Goal: Transaction & Acquisition: Purchase product/service

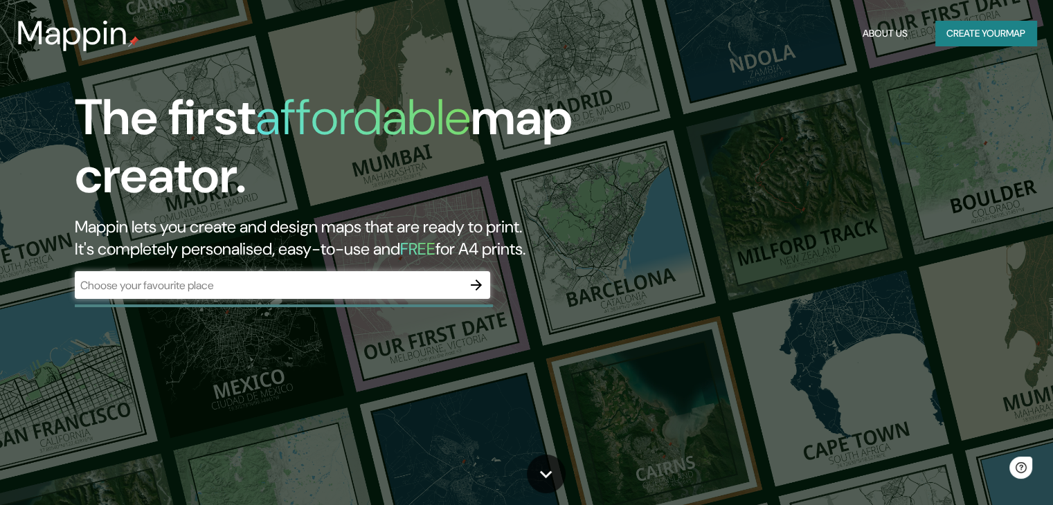
click at [345, 276] on div "​" at bounding box center [282, 285] width 415 height 28
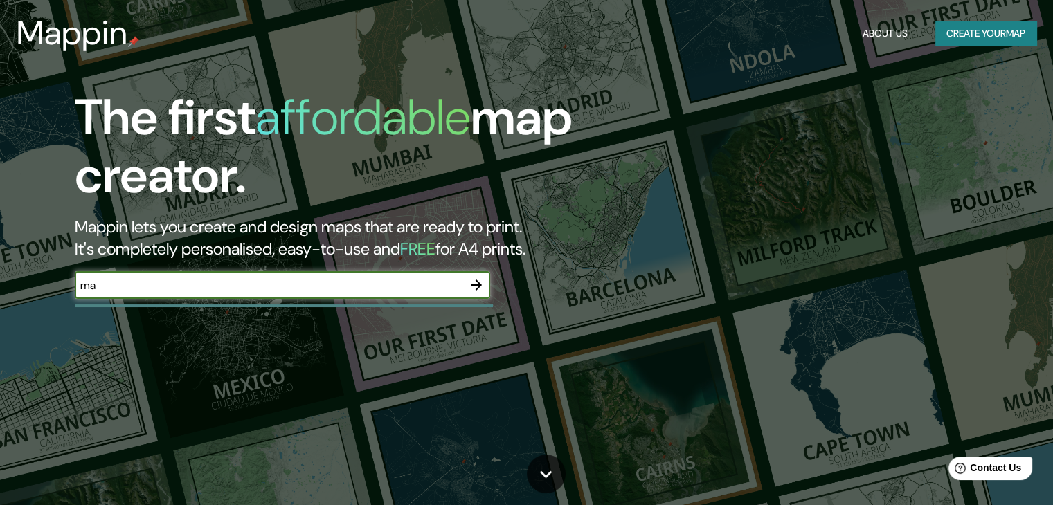
type input "m"
type input "[GEOGRAPHIC_DATA] [GEOGRAPHIC_DATA]"
click at [471, 291] on icon "button" at bounding box center [476, 285] width 17 height 17
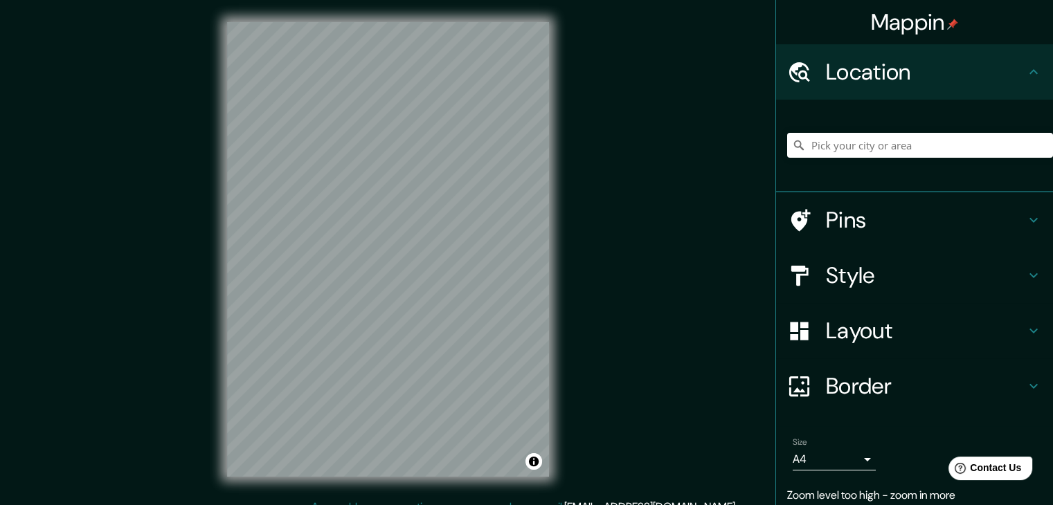
click at [141, 183] on div "Mappin Location Pins Style Layout Border Choose a border. Hint : you can make l…" at bounding box center [526, 260] width 1053 height 521
click at [558, 314] on div "© Mapbox © OpenStreetMap Improve this map" at bounding box center [388, 249] width 366 height 499
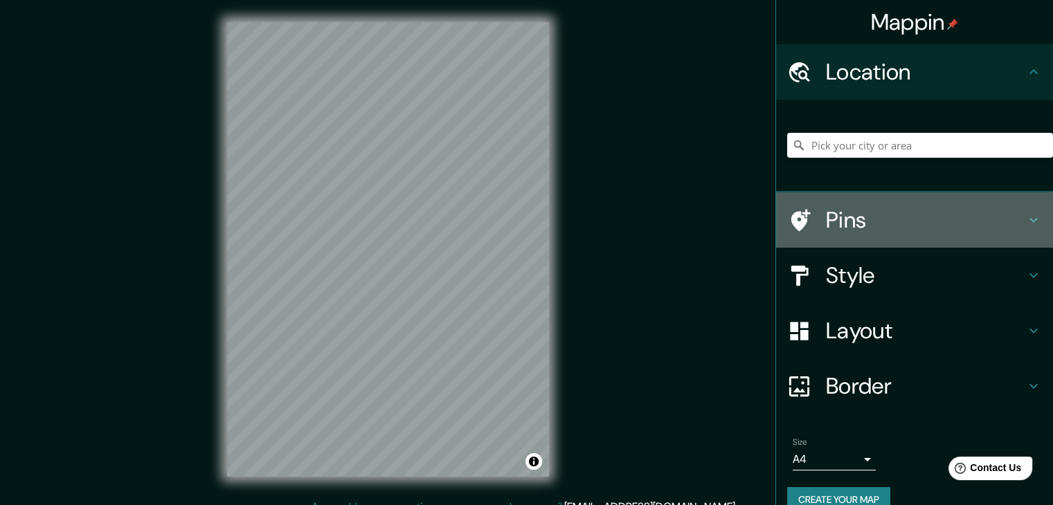
click at [862, 219] on h4 "Pins" at bounding box center [925, 220] width 199 height 28
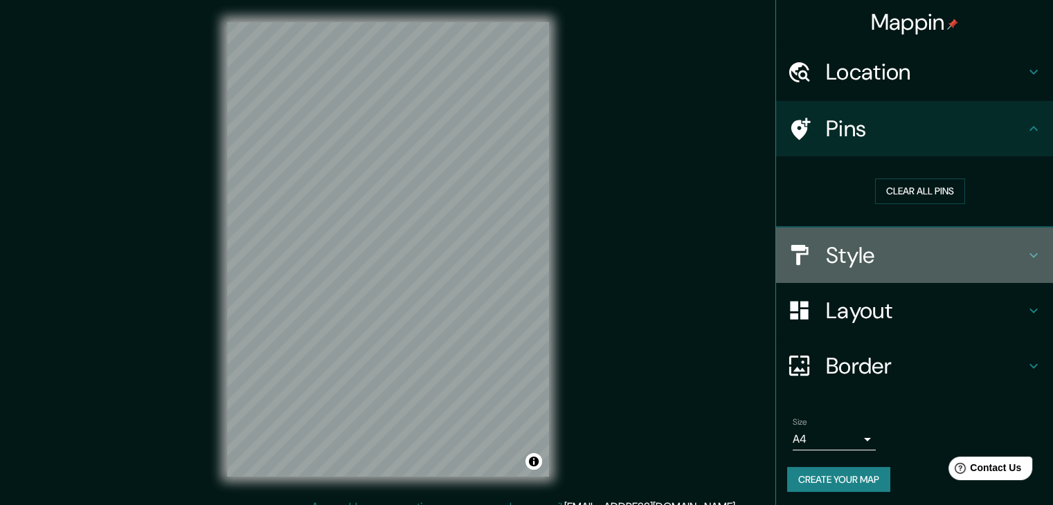
click at [883, 256] on h4 "Style" at bounding box center [925, 256] width 199 height 28
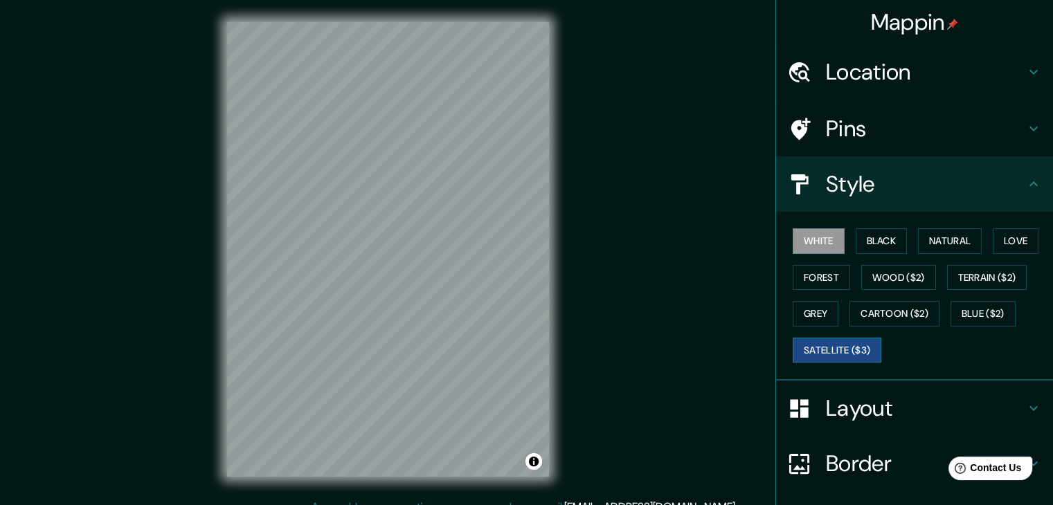
click at [817, 349] on button "Satellite ($3)" at bounding box center [837, 351] width 89 height 26
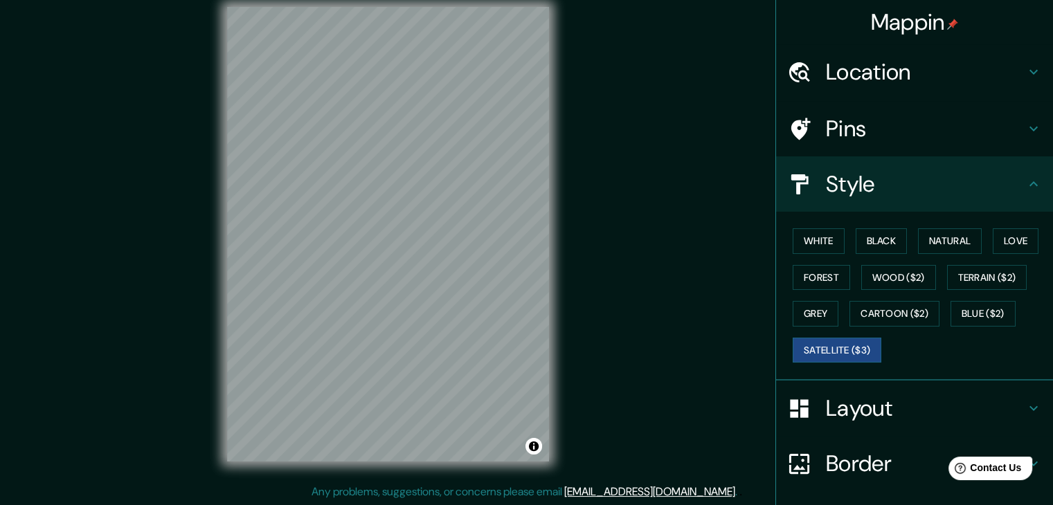
scroll to position [16, 0]
click at [565, 270] on div "© Mapbox © OpenStreetMap Improve this map © Maxar" at bounding box center [388, 233] width 366 height 499
click at [738, 210] on div "Mappin Location Pins Style White Black Natural Love Forest Wood ($2) Terrain ($…" at bounding box center [526, 244] width 1053 height 521
click at [778, 41] on div "Mappin Location Pins Style White Black Natural Love Forest Wood ($2) Terrain ($…" at bounding box center [526, 244] width 1053 height 521
click at [671, 71] on div "Mappin Location Pins Style White Black Natural Love Forest Wood ($2) Terrain ($…" at bounding box center [526, 244] width 1053 height 521
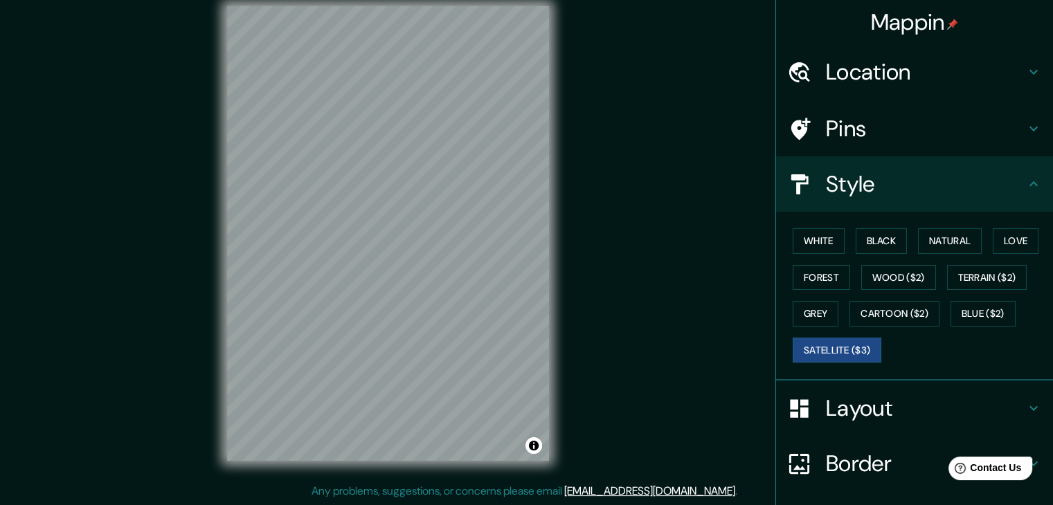
click at [600, 75] on div "Mappin Location Pins Style White Black Natural Love Forest Wood ($2) Terrain ($…" at bounding box center [526, 244] width 1053 height 521
click at [967, 272] on button "Terrain ($2)" at bounding box center [987, 278] width 80 height 26
click at [805, 343] on button "Satellite ($3)" at bounding box center [837, 351] width 89 height 26
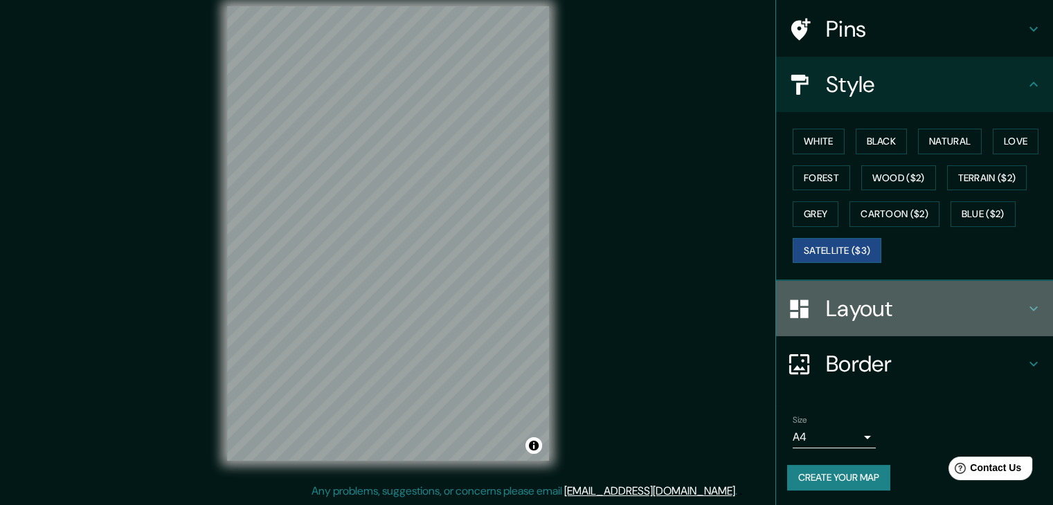
click at [902, 284] on div "Layout" at bounding box center [914, 308] width 277 height 55
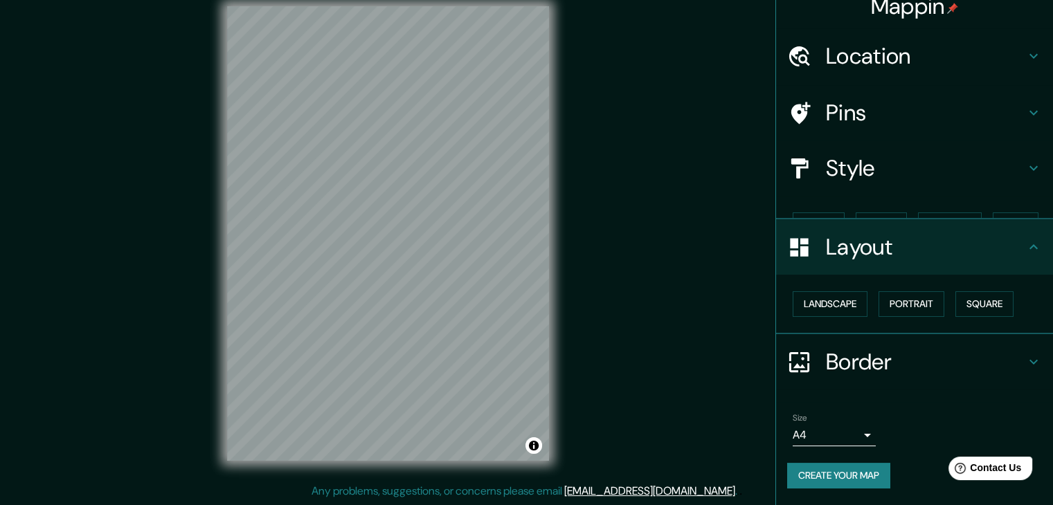
scroll to position [0, 0]
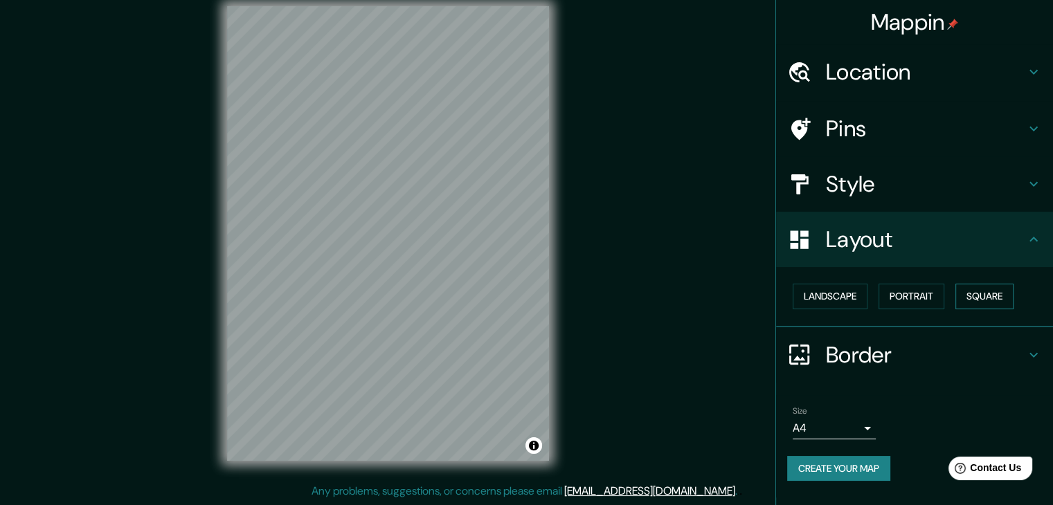
click at [998, 298] on button "Square" at bounding box center [984, 297] width 58 height 26
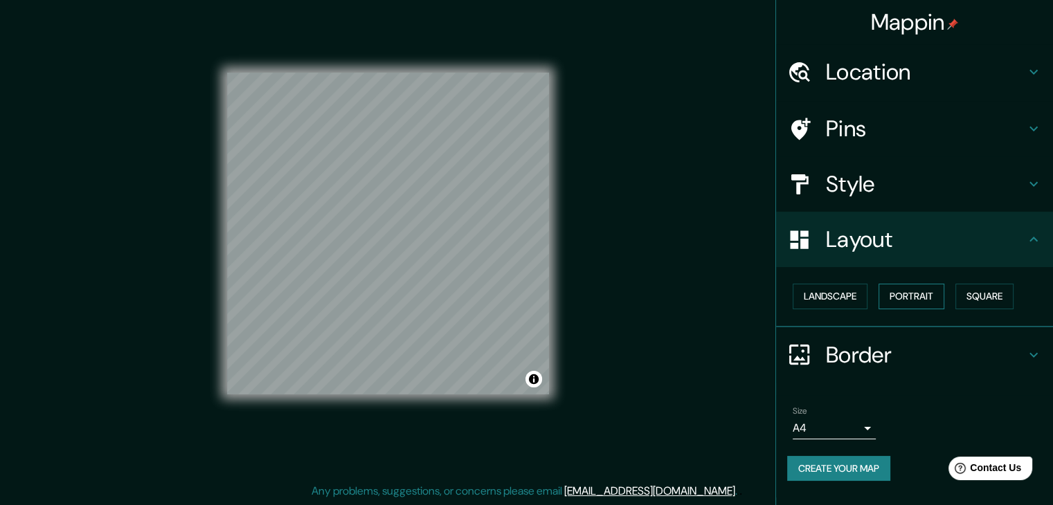
click at [925, 291] on button "Portrait" at bounding box center [911, 297] width 66 height 26
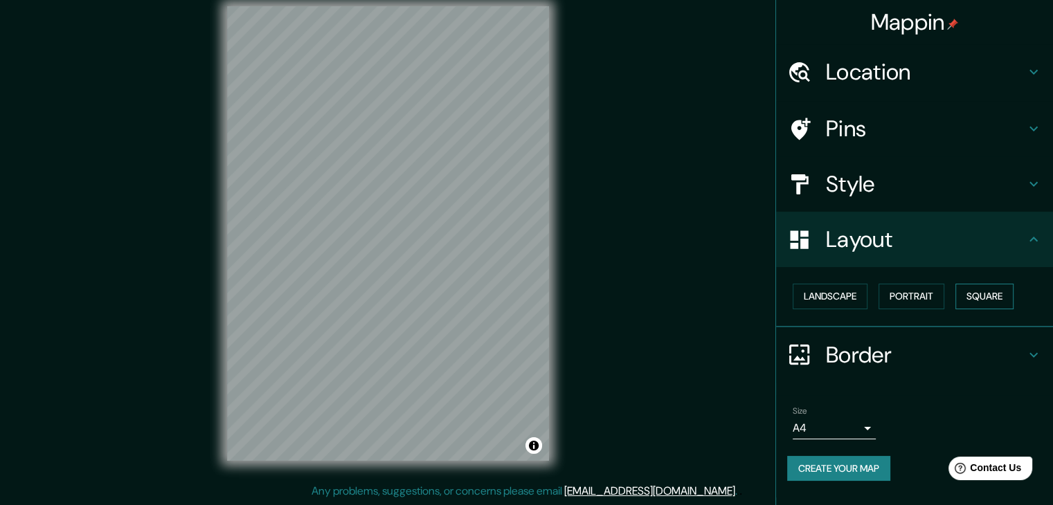
click at [977, 298] on button "Square" at bounding box center [984, 297] width 58 height 26
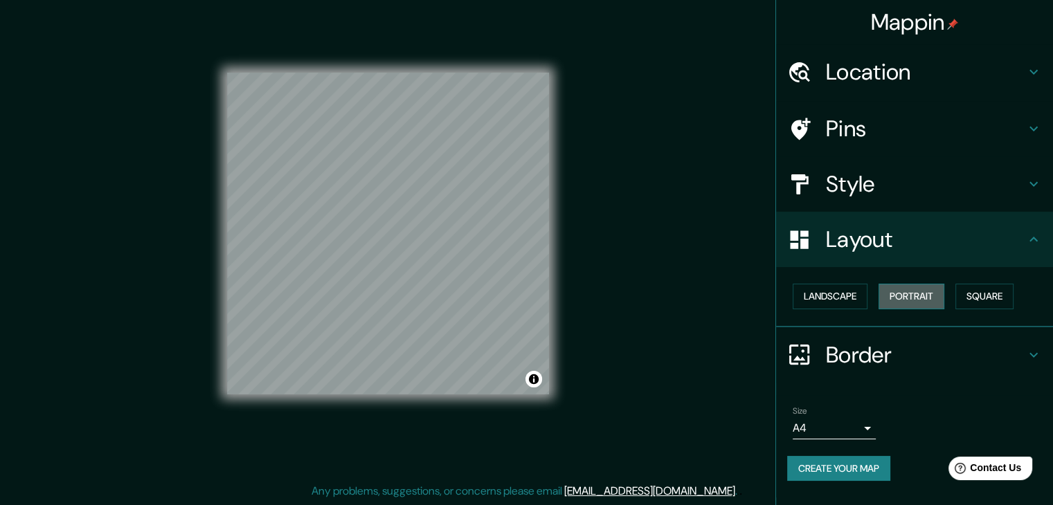
click at [894, 294] on button "Portrait" at bounding box center [911, 297] width 66 height 26
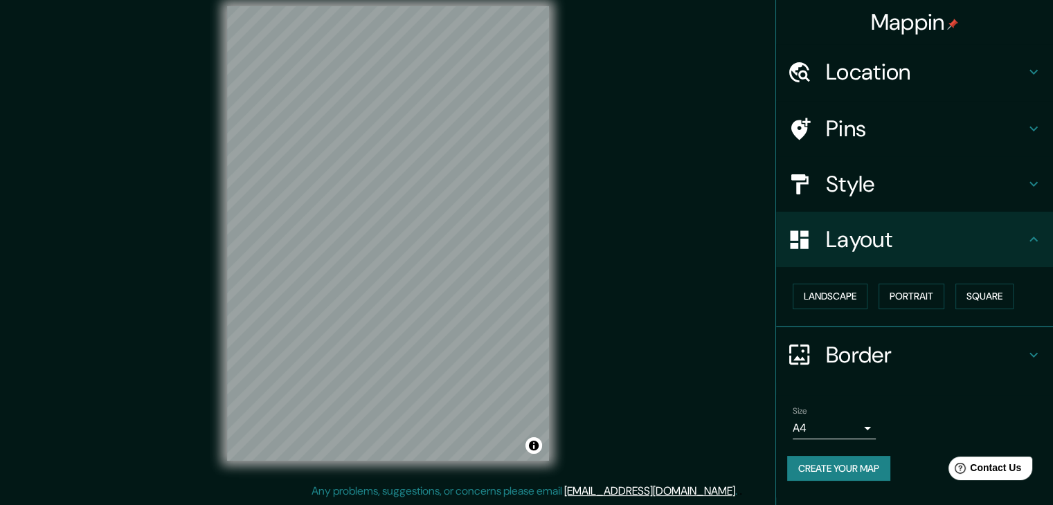
click at [900, 350] on h4 "Border" at bounding box center [925, 355] width 199 height 28
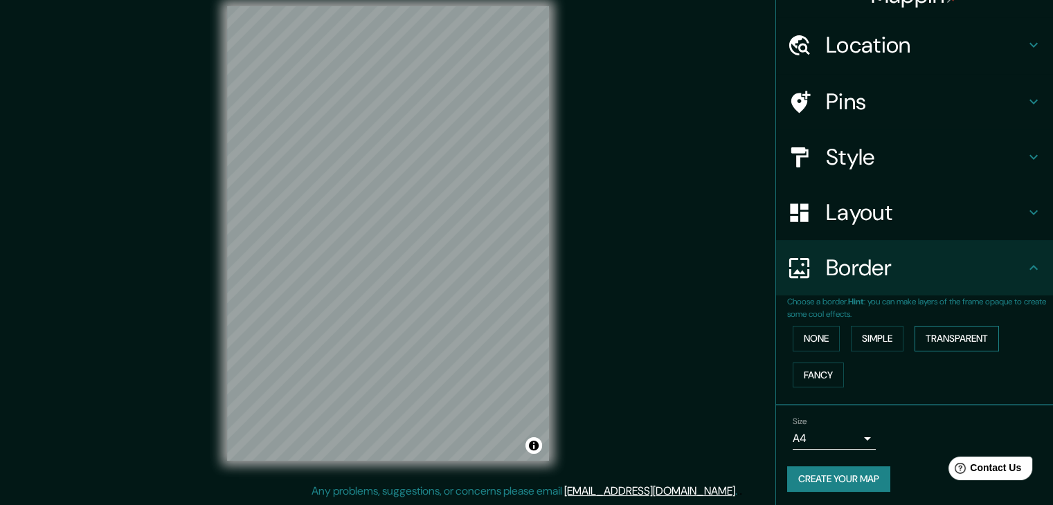
scroll to position [29, 0]
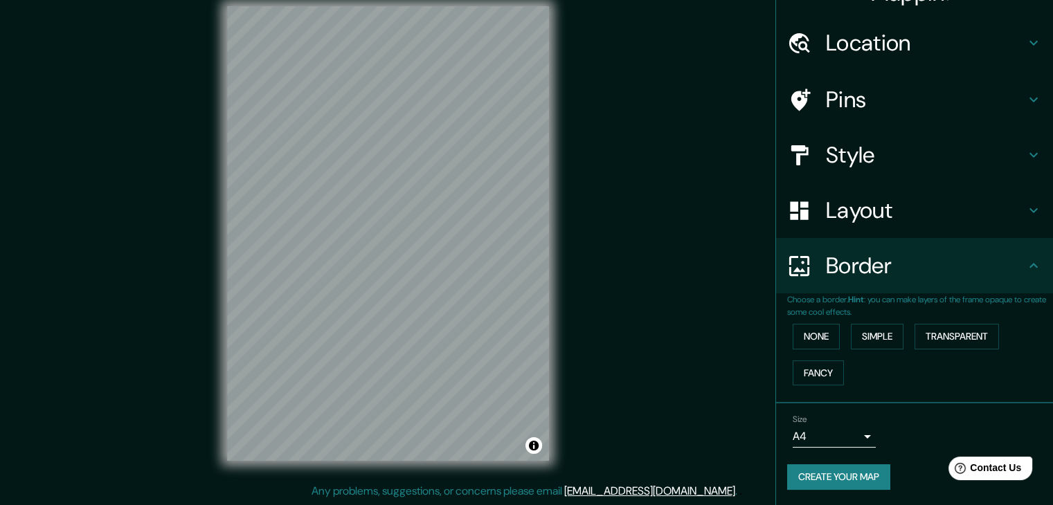
click at [840, 481] on button "Create your map" at bounding box center [838, 477] width 103 height 26
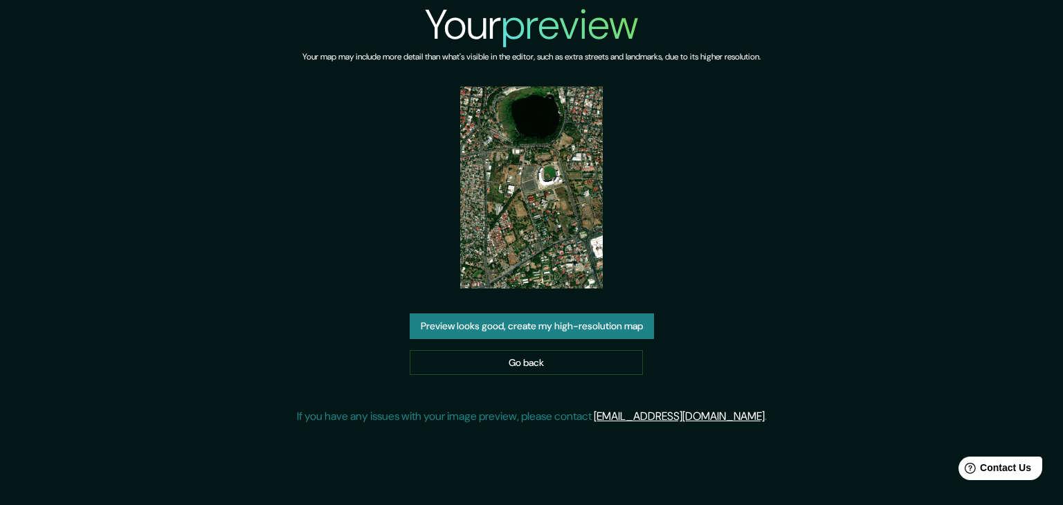
drag, startPoint x: 563, startPoint y: 329, endPoint x: 568, endPoint y: 324, distance: 7.4
click at [567, 325] on button "Preview looks good, create my high-resolution map" at bounding box center [532, 327] width 244 height 26
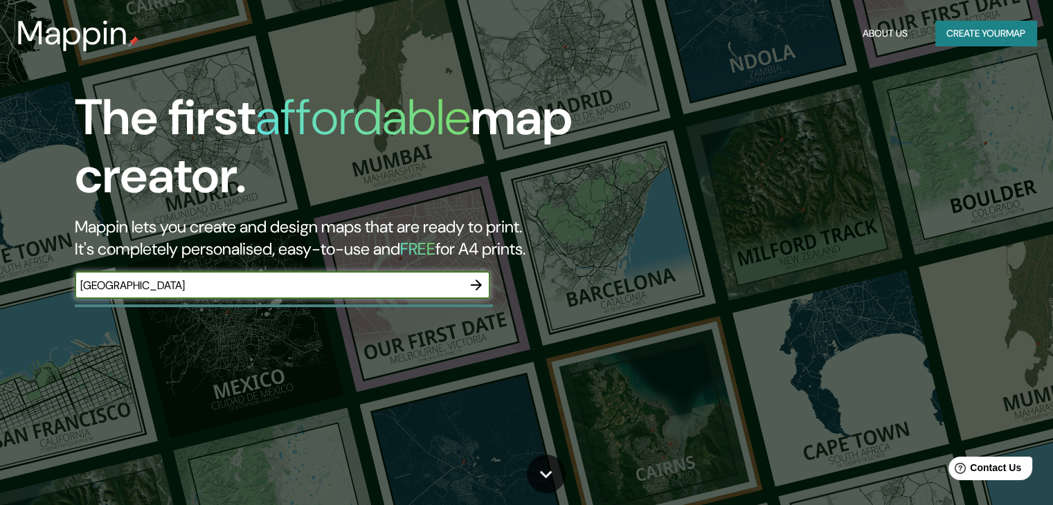
type input "nicaragua"
click at [477, 284] on icon "button" at bounding box center [476, 285] width 17 height 17
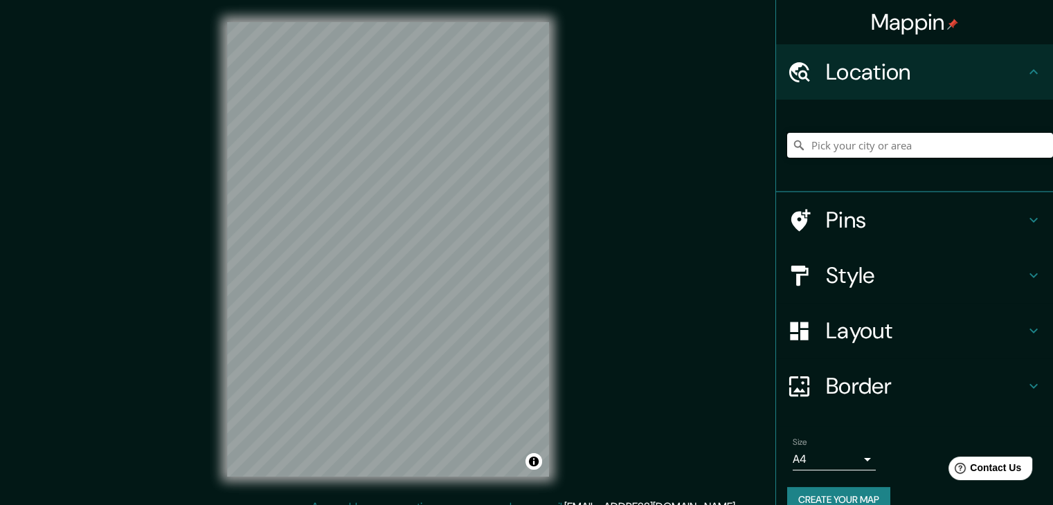
click at [819, 155] on input "Pick your city or area" at bounding box center [920, 145] width 266 height 25
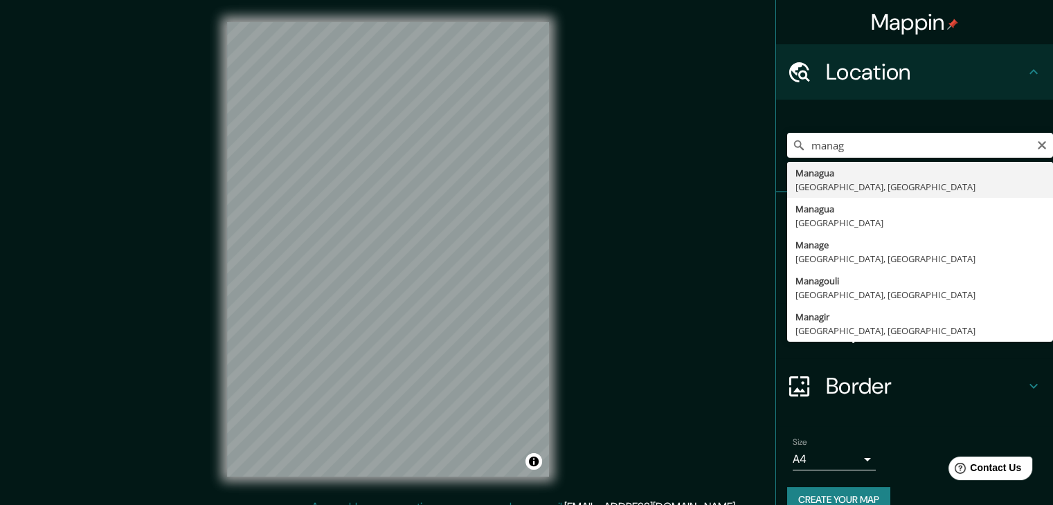
drag, startPoint x: 797, startPoint y: 181, endPoint x: 796, endPoint y: 192, distance: 10.4
type input "Managua, Managua, Nicaragua"
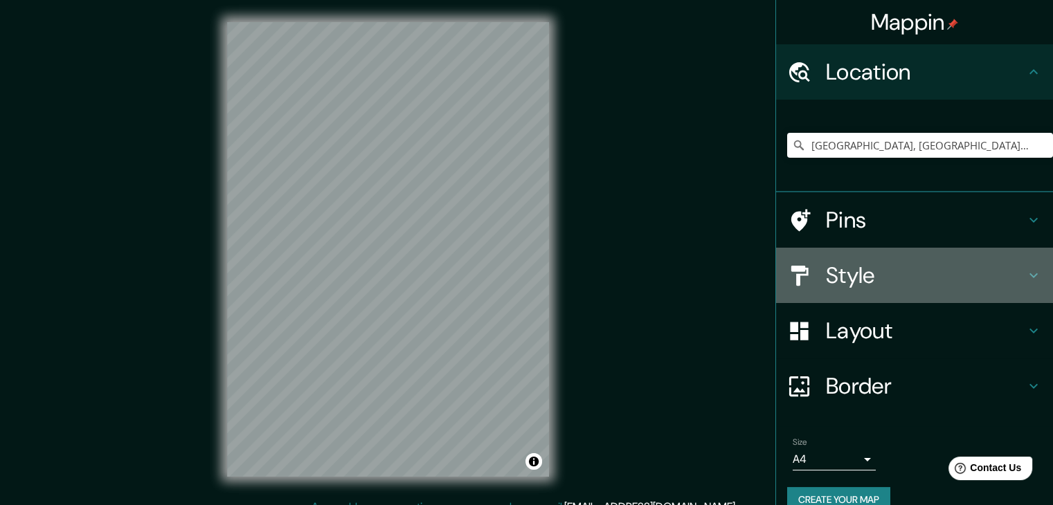
click at [862, 271] on h4 "Style" at bounding box center [925, 276] width 199 height 28
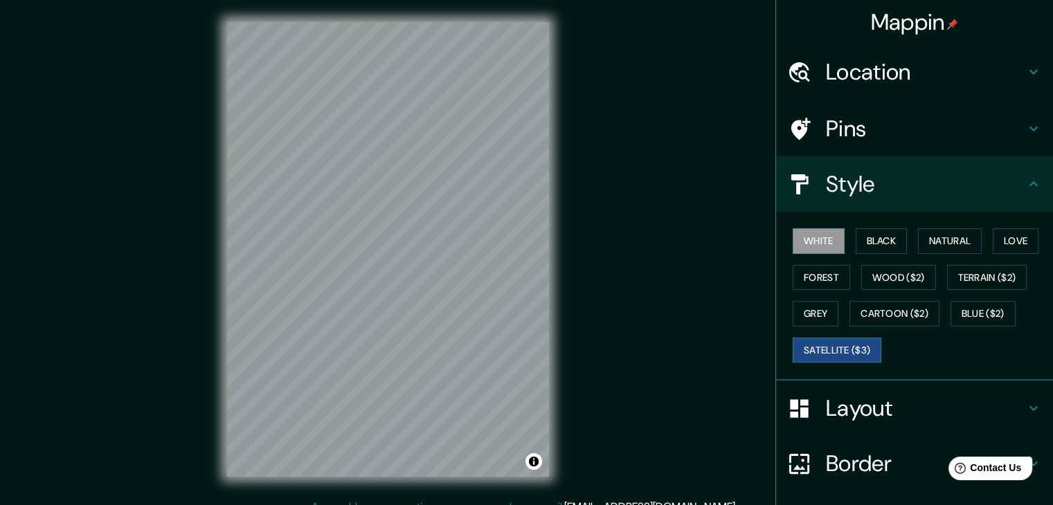
click at [844, 348] on button "Satellite ($3)" at bounding box center [837, 351] width 89 height 26
click at [978, 121] on h4 "Pins" at bounding box center [925, 129] width 199 height 28
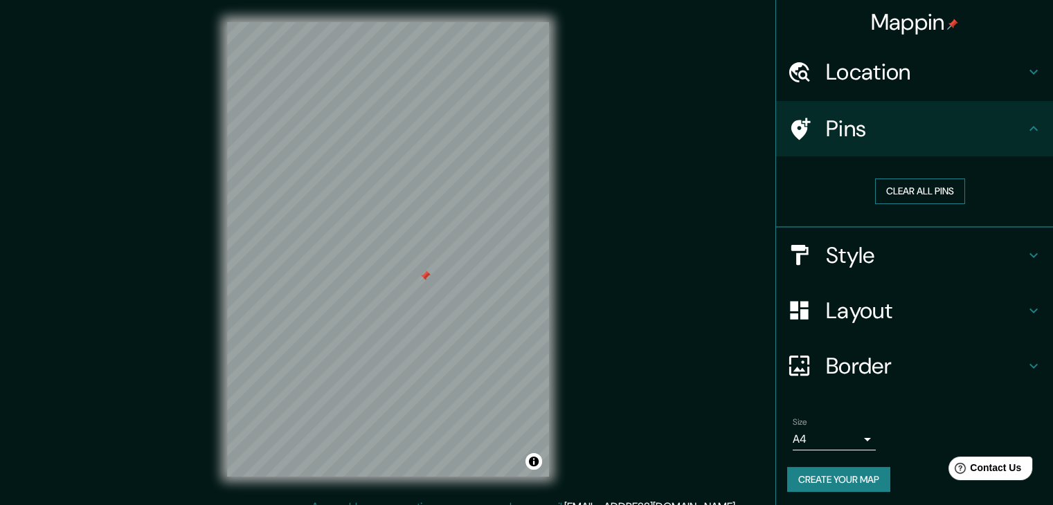
click at [933, 182] on button "Clear all pins" at bounding box center [920, 192] width 90 height 26
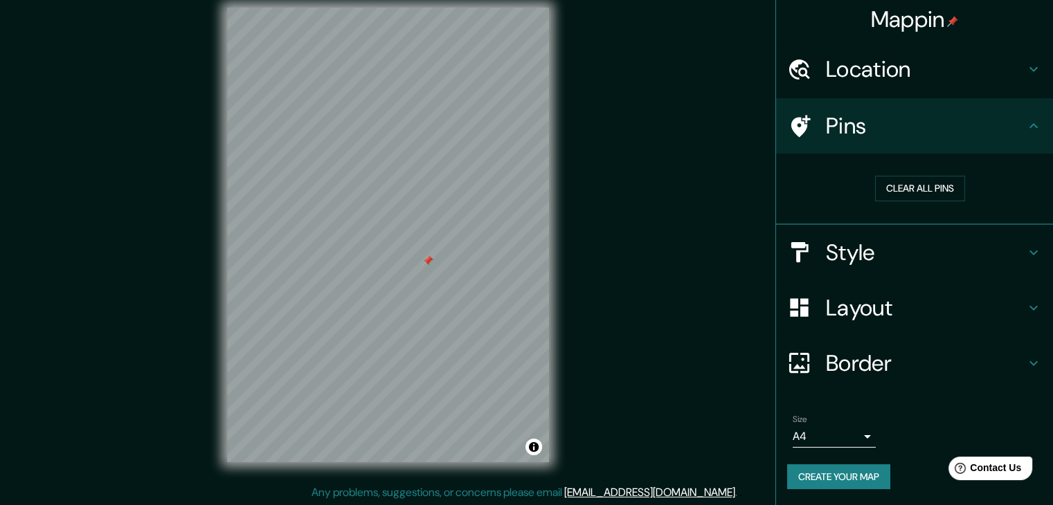
scroll to position [16, 0]
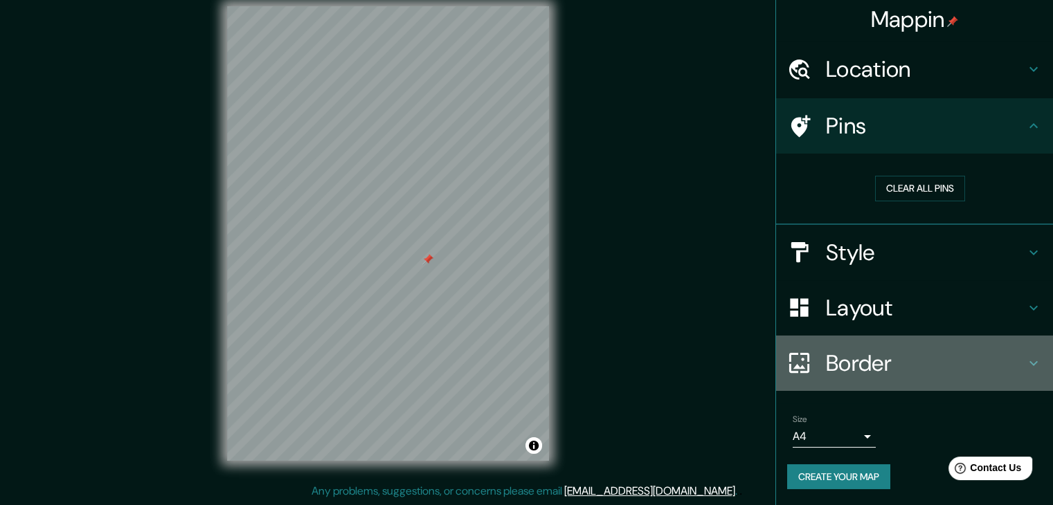
click at [889, 369] on h4 "Border" at bounding box center [925, 364] width 199 height 28
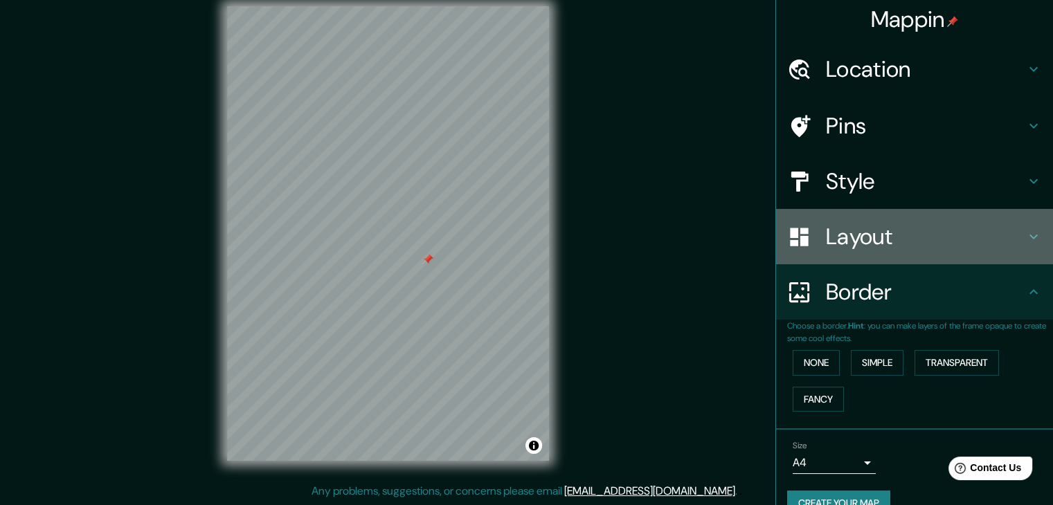
click at [876, 250] on h4 "Layout" at bounding box center [925, 237] width 199 height 28
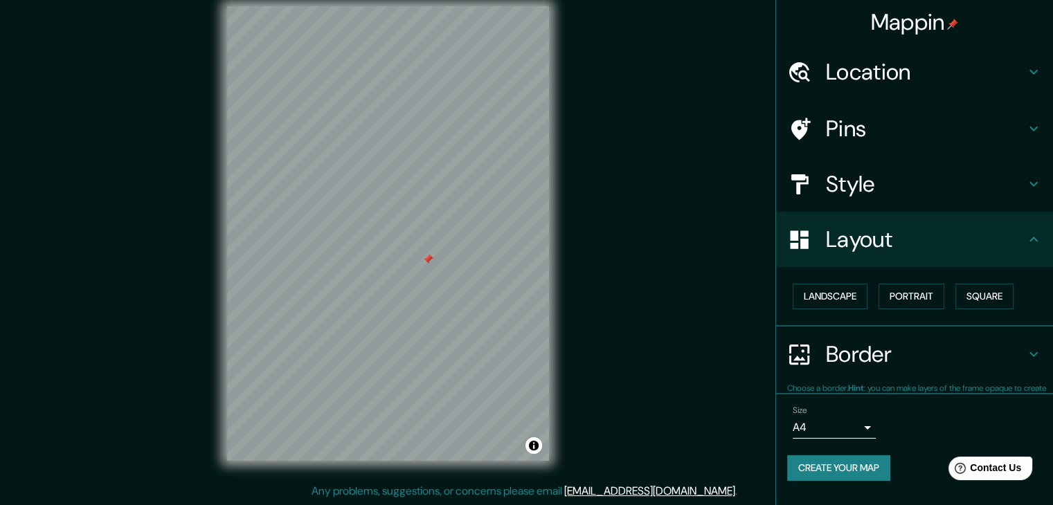
scroll to position [0, 0]
click at [995, 292] on button "Square" at bounding box center [984, 297] width 58 height 26
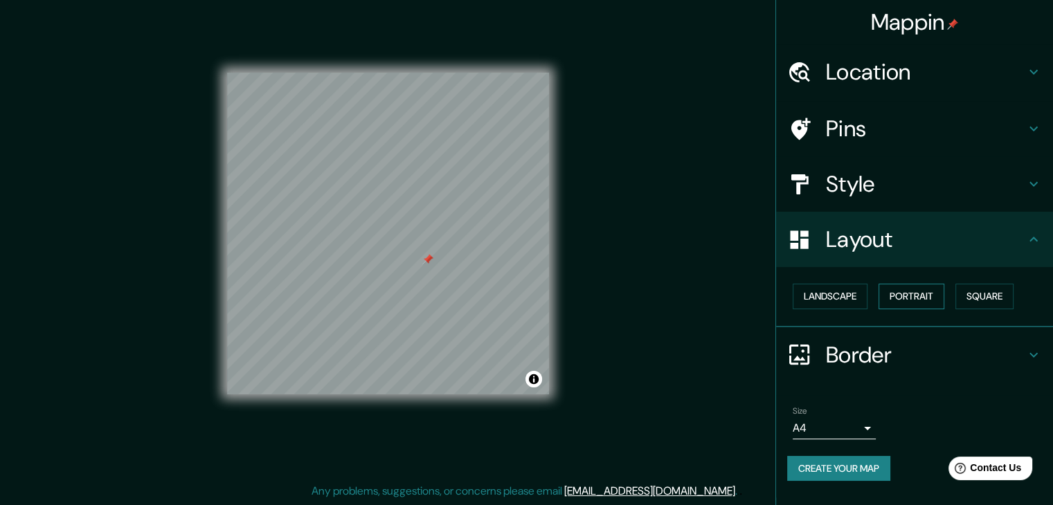
click at [927, 300] on button "Portrait" at bounding box center [911, 297] width 66 height 26
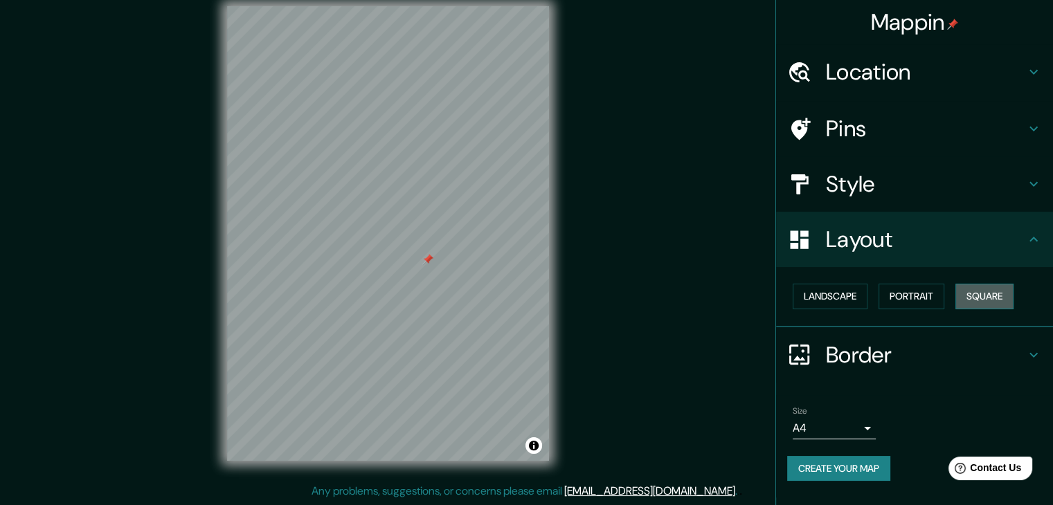
click at [987, 293] on button "Square" at bounding box center [984, 297] width 58 height 26
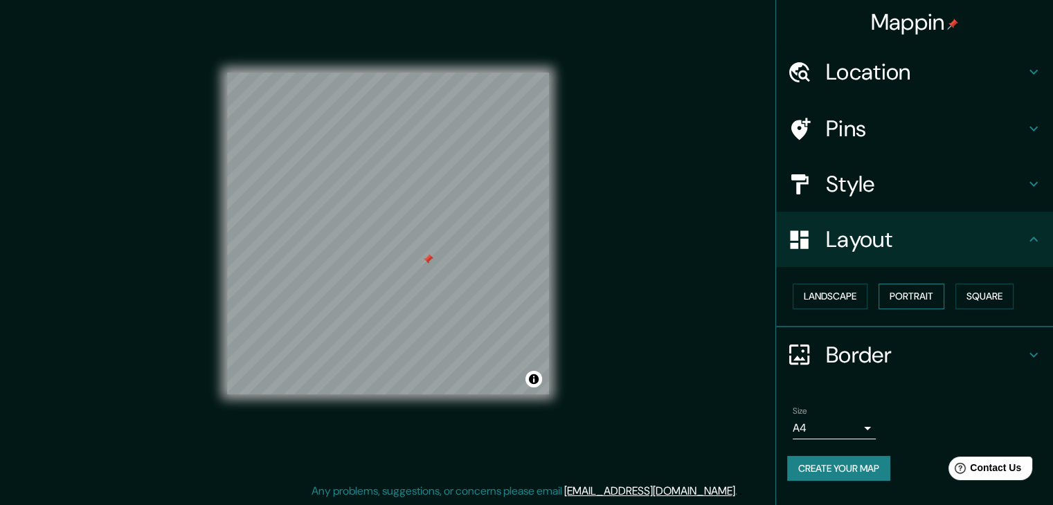
click at [919, 302] on button "Portrait" at bounding box center [911, 297] width 66 height 26
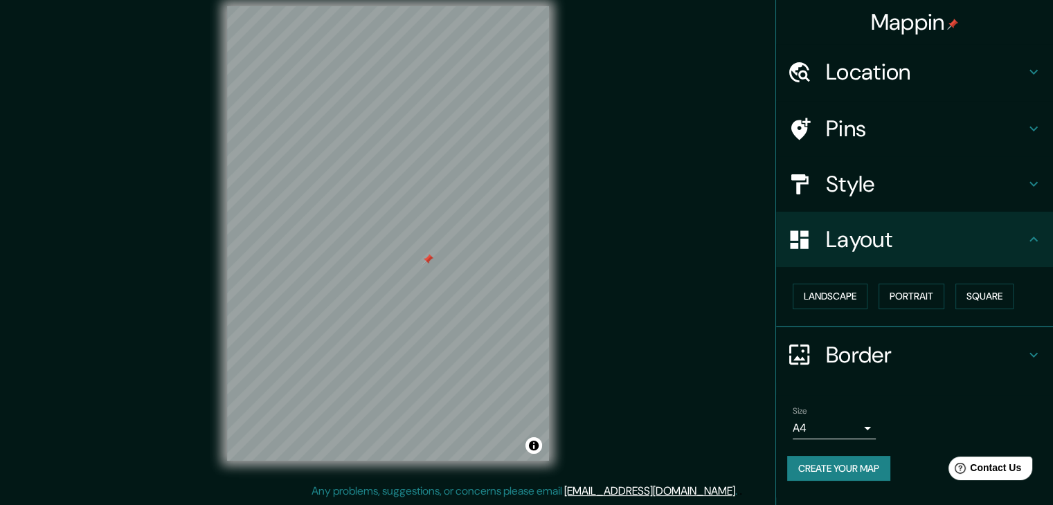
click at [912, 342] on h4 "Border" at bounding box center [925, 355] width 199 height 28
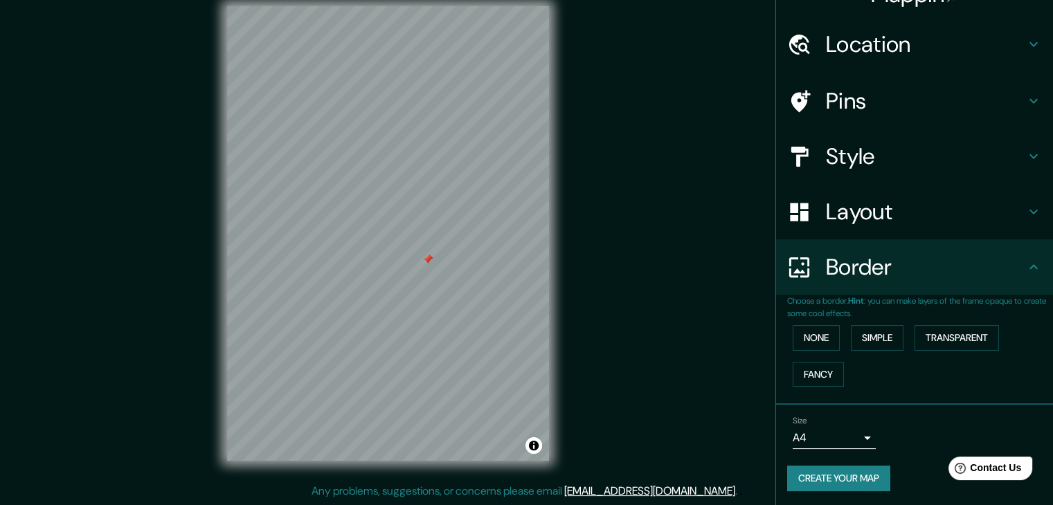
scroll to position [29, 0]
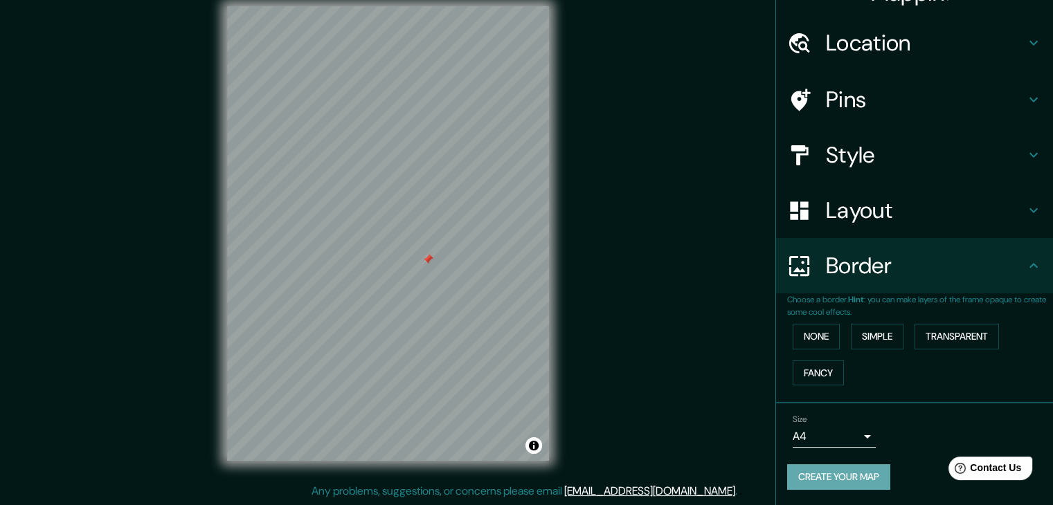
click at [841, 480] on button "Create your map" at bounding box center [838, 477] width 103 height 26
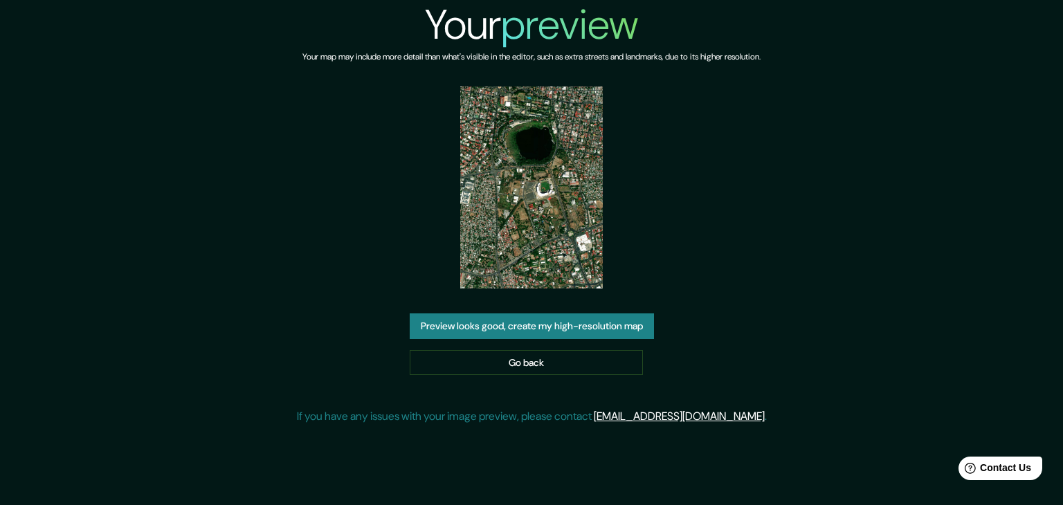
click at [606, 173] on div "Your preview Your map may include more detail than what's visible in the editor…" at bounding box center [532, 218] width 470 height 436
click at [581, 176] on img at bounding box center [531, 188] width 143 height 202
click at [579, 174] on img at bounding box center [531, 188] width 143 height 202
click at [559, 159] on img at bounding box center [531, 188] width 143 height 202
click at [558, 163] on img at bounding box center [531, 188] width 143 height 202
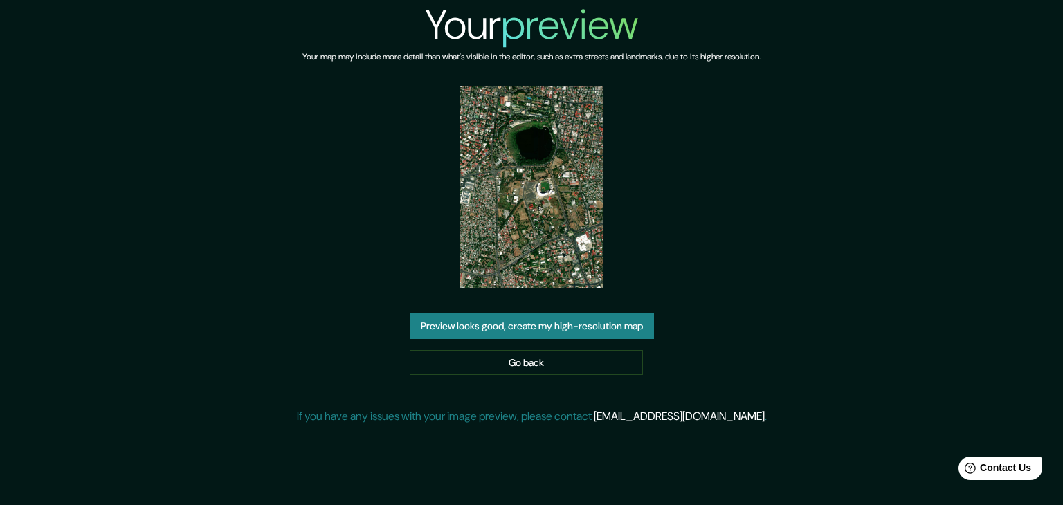
click at [569, 208] on img at bounding box center [531, 188] width 143 height 202
